Goal: Information Seeking & Learning: Learn about a topic

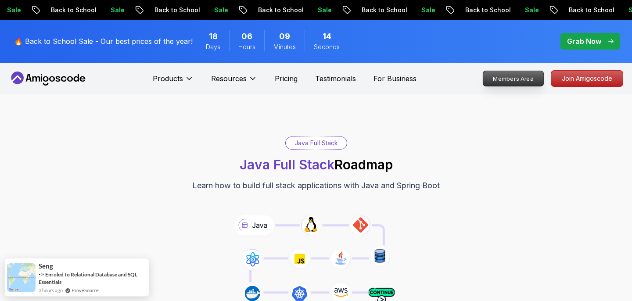
click at [514, 80] on p "Members Area" at bounding box center [513, 78] width 61 height 15
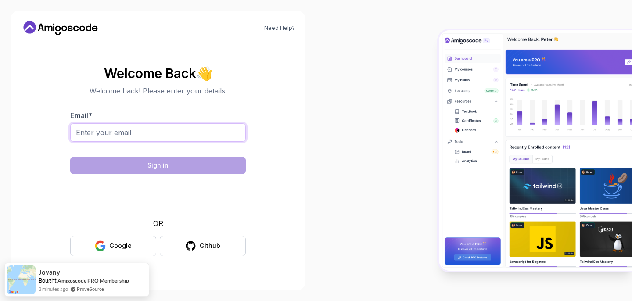
click at [162, 130] on input "Email *" at bounding box center [158, 132] width 176 height 18
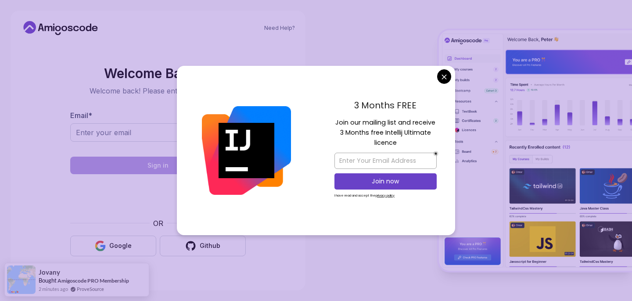
click at [446, 77] on body "Need Help? Welcome Back 👋 Welcome back! Please enter your details. Email * Sign…" at bounding box center [316, 150] width 632 height 301
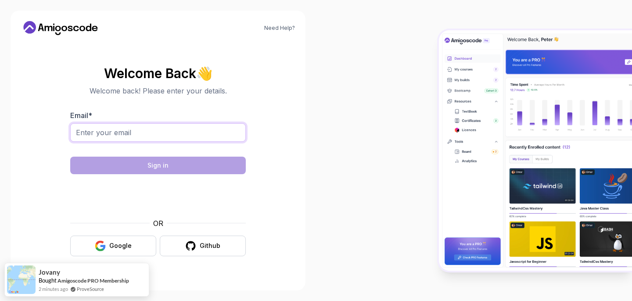
click at [127, 130] on input "Email *" at bounding box center [158, 132] width 176 height 18
type input "brochets-04.entropie@icloud.com"
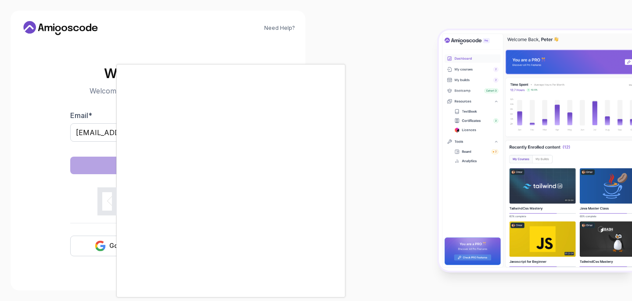
click at [329, 286] on div at bounding box center [474, 150] width 316 height 301
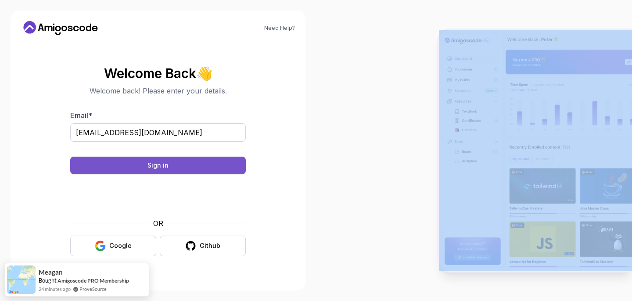
click at [181, 166] on button "Sign in" at bounding box center [158, 166] width 176 height 18
click at [139, 169] on button "Sign in" at bounding box center [158, 166] width 176 height 18
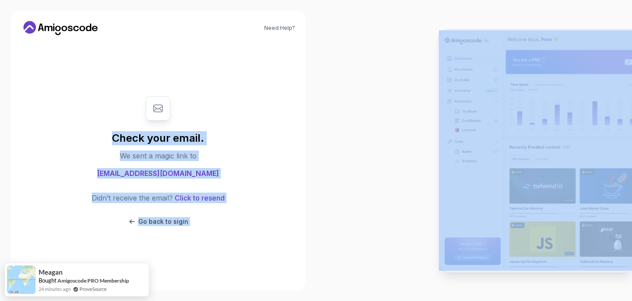
click at [260, 129] on section "Check your email. We sent a magic link to brochets-04.entropie@icloud.com Didn’…" at bounding box center [158, 160] width 274 height 147
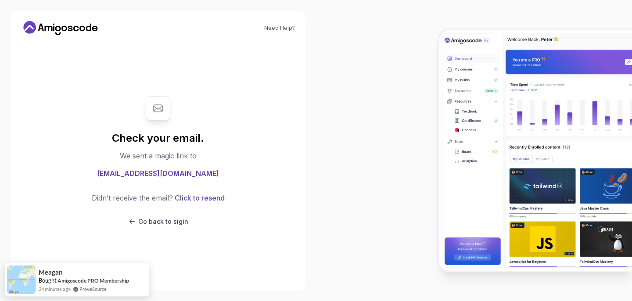
click at [337, 120] on div at bounding box center [474, 150] width 316 height 301
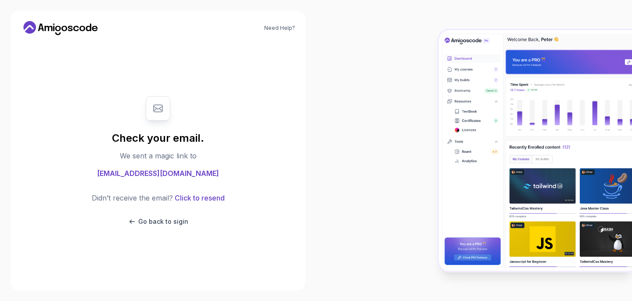
click at [487, 10] on div at bounding box center [474, 150] width 316 height 301
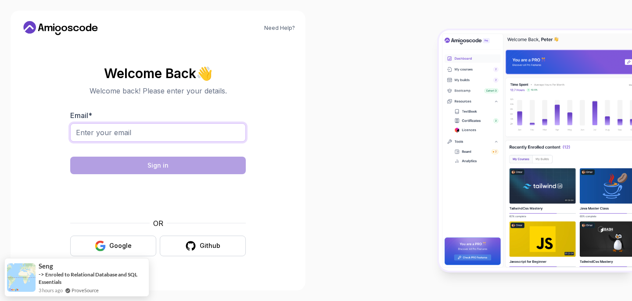
click at [197, 131] on input "Email *" at bounding box center [158, 132] width 176 height 18
type input "[EMAIL_ADDRESS][DOMAIN_NAME]"
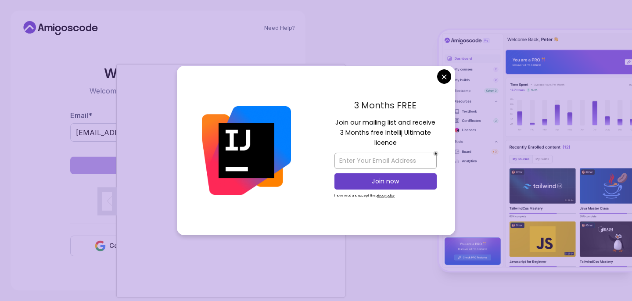
click at [443, 78] on body "Need Help? Welcome Back 👋 Welcome back! Please enter your details. Email * broc…" at bounding box center [316, 150] width 632 height 301
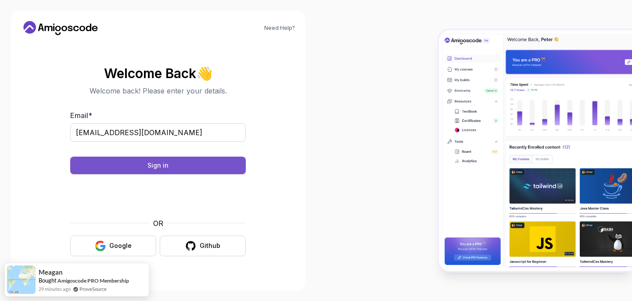
click at [172, 169] on button "Sign in" at bounding box center [158, 166] width 176 height 18
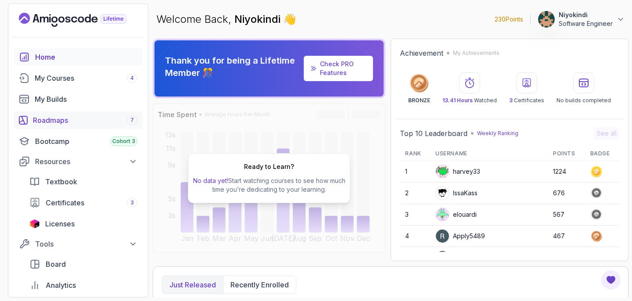
click at [85, 122] on div "Roadmaps 7" at bounding box center [85, 120] width 104 height 11
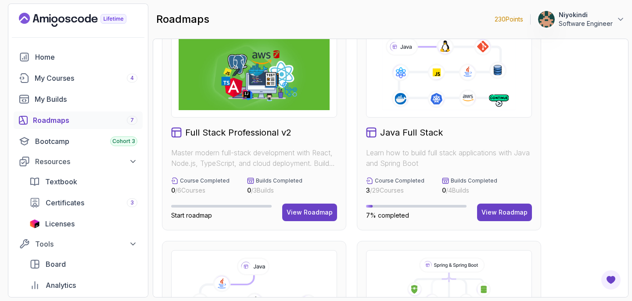
scroll to position [28, 0]
click at [276, 106] on img at bounding box center [254, 73] width 151 height 73
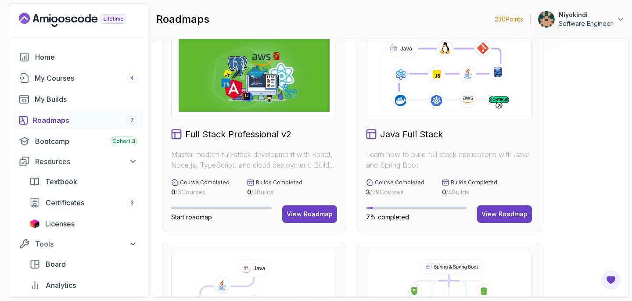
scroll to position [0, 0]
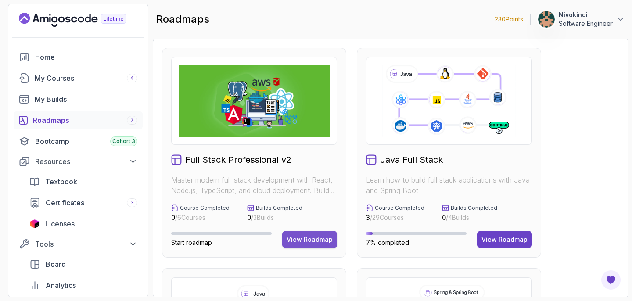
click at [308, 242] on div "View Roadmap" at bounding box center [310, 239] width 46 height 9
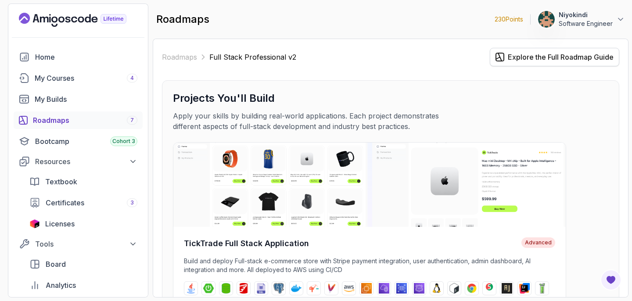
click at [517, 58] on div "Explore the Full Roadmap Guide" at bounding box center [561, 57] width 106 height 11
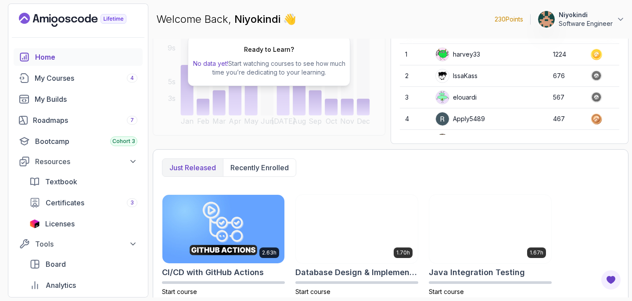
scroll to position [175, 0]
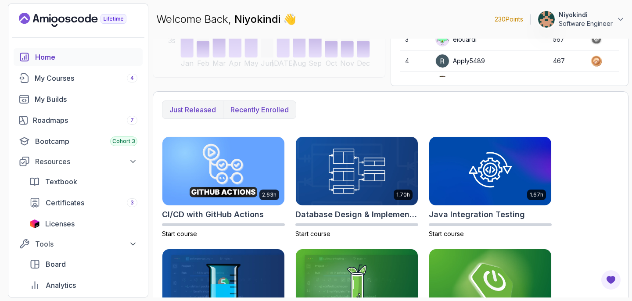
click at [273, 109] on p "Recently enrolled" at bounding box center [259, 109] width 58 height 11
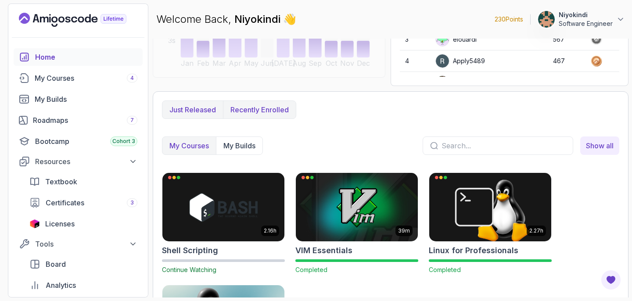
click at [203, 112] on p "Just released" at bounding box center [192, 109] width 47 height 11
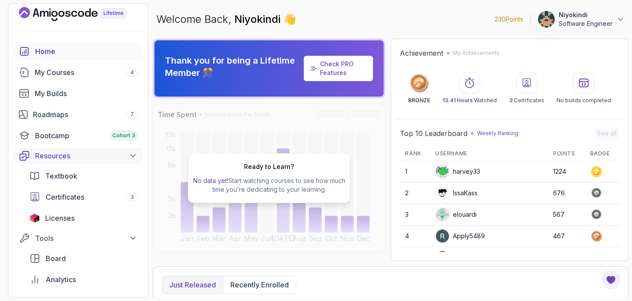
scroll to position [5, 0]
click at [73, 140] on div "Bootcamp Cohort 3" at bounding box center [86, 136] width 102 height 11
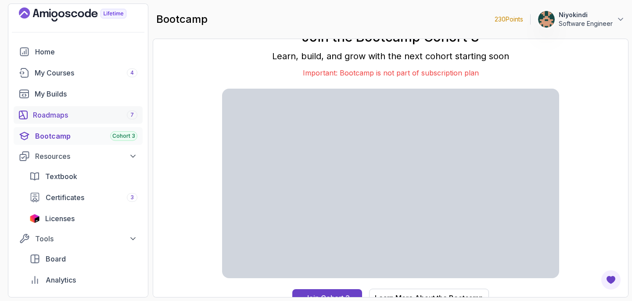
click at [91, 116] on div "Roadmaps 7" at bounding box center [85, 115] width 104 height 11
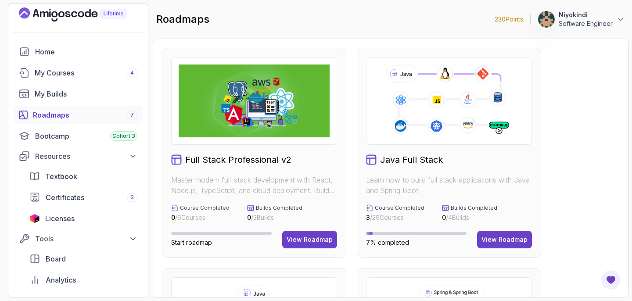
click at [301, 183] on p "Master modern full-stack development with React, Node.js, TypeScript, and cloud…" at bounding box center [254, 185] width 166 height 21
click at [318, 245] on button "View Roadmap" at bounding box center [309, 240] width 55 height 18
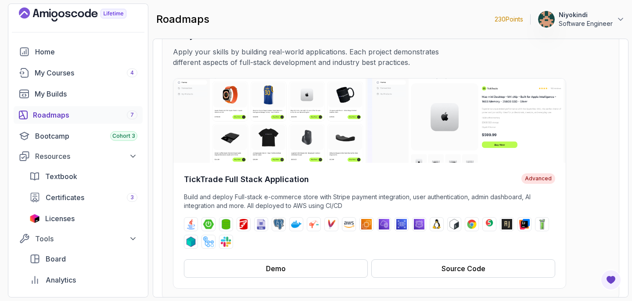
scroll to position [28, 0]
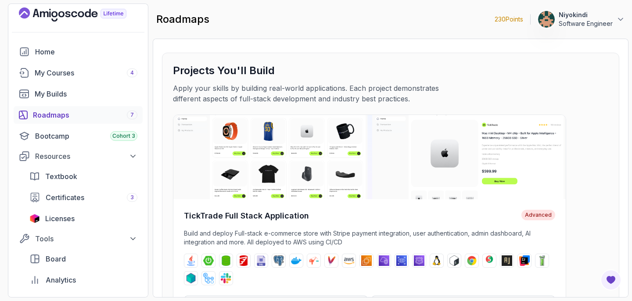
click at [105, 117] on div "Roadmaps 7" at bounding box center [85, 115] width 104 height 11
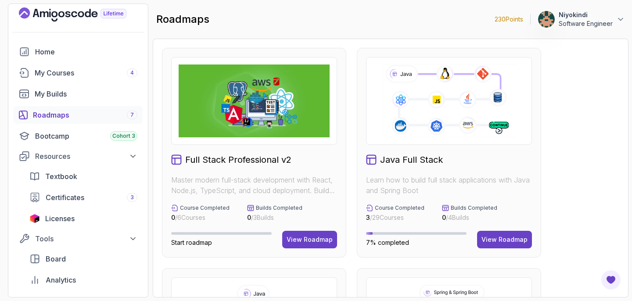
click at [434, 115] on icon at bounding box center [449, 100] width 136 height 75
click at [506, 240] on div "View Roadmap" at bounding box center [504, 239] width 46 height 9
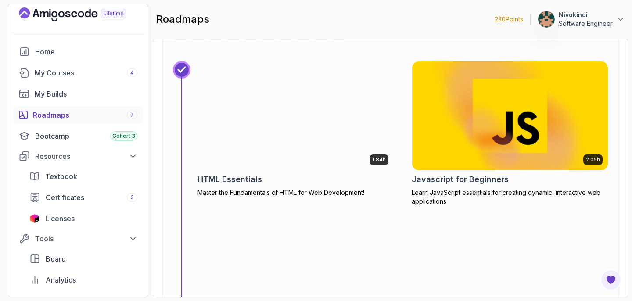
scroll to position [5764, 0]
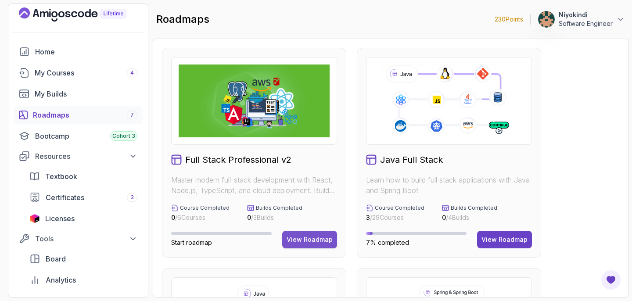
click at [319, 241] on div "View Roadmap" at bounding box center [310, 239] width 46 height 9
click at [457, 208] on p "Builds Completed" at bounding box center [474, 208] width 47 height 7
click at [481, 182] on p "Learn how to build full stack applications with Java and Spring Boot" at bounding box center [449, 185] width 166 height 21
click at [506, 242] on div "View Roadmap" at bounding box center [504, 239] width 46 height 9
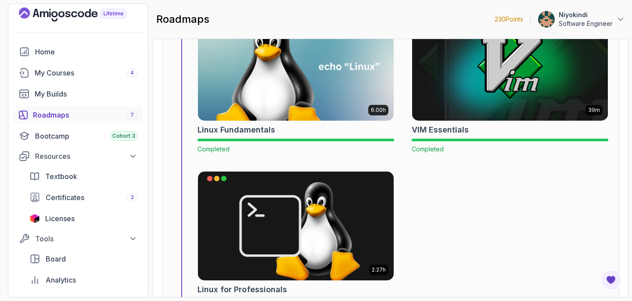
scroll to position [458, 0]
